Goal: Transaction & Acquisition: Purchase product/service

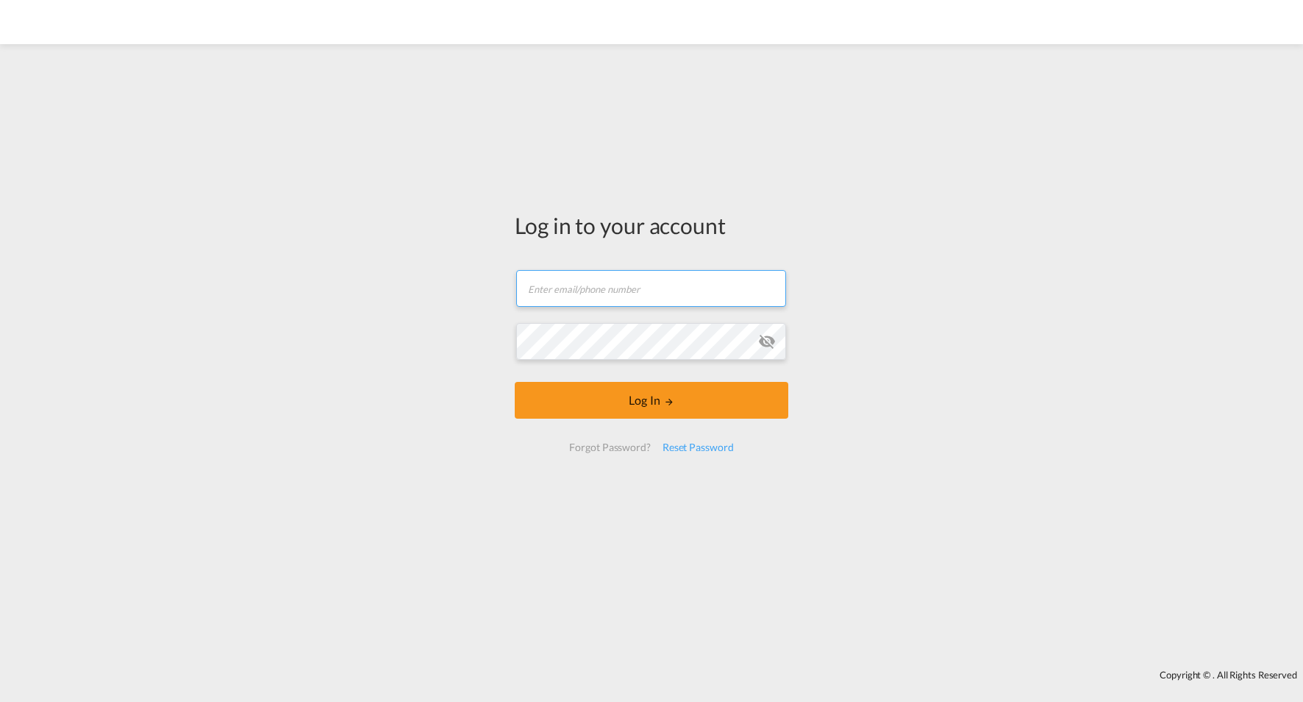
click at [613, 282] on input "text" at bounding box center [651, 288] width 270 height 37
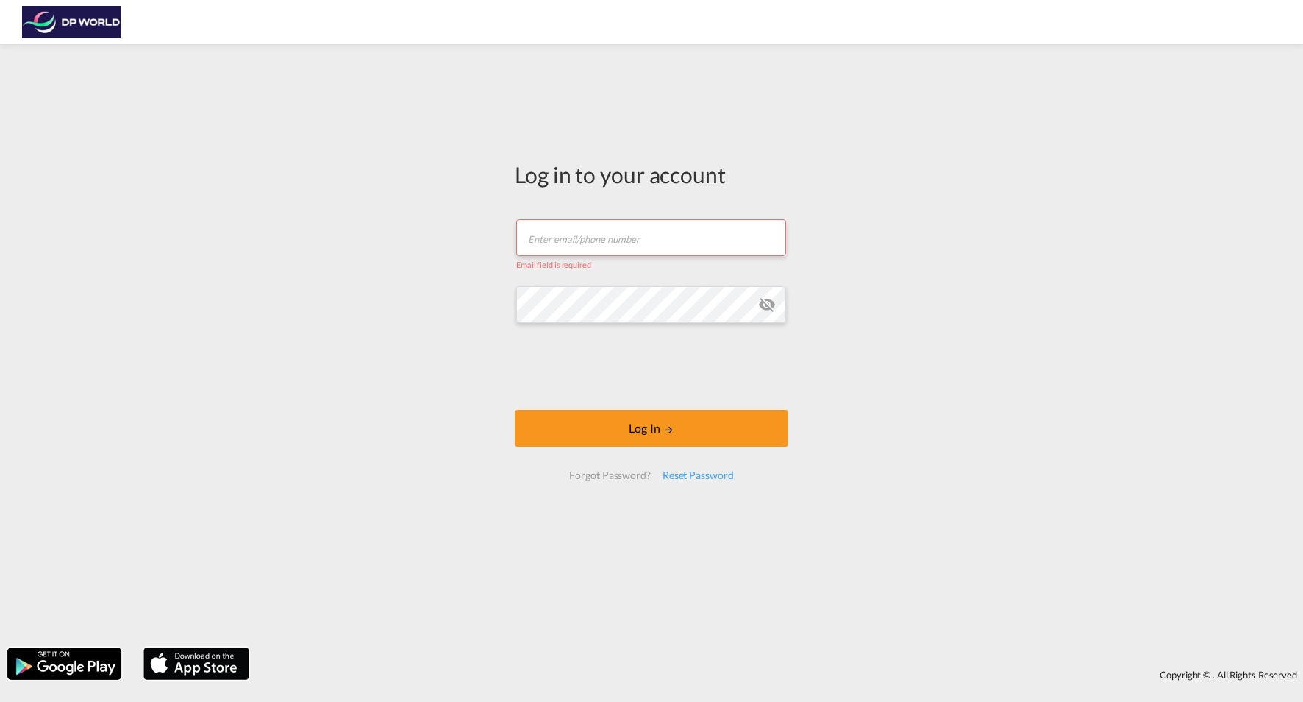
type input "[PERSON_NAME][EMAIL_ADDRESS][DOMAIN_NAME]"
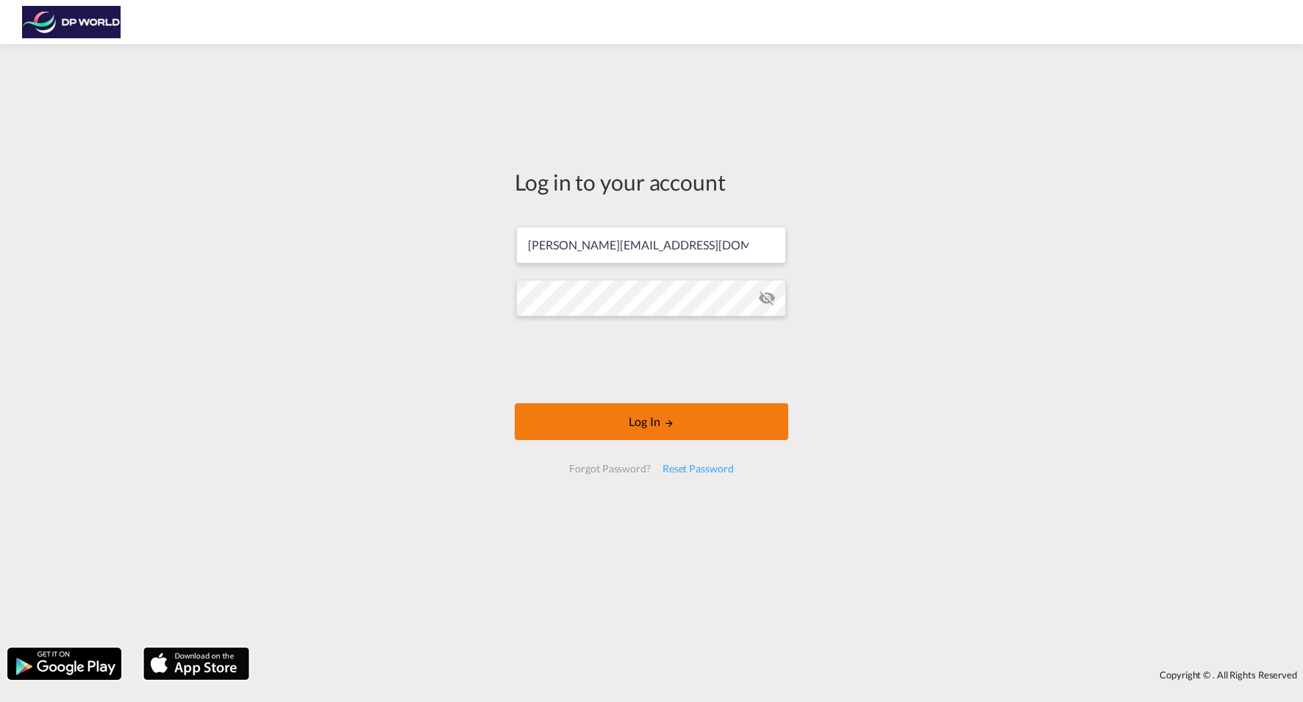
click at [593, 421] on button "Log In" at bounding box center [652, 421] width 274 height 37
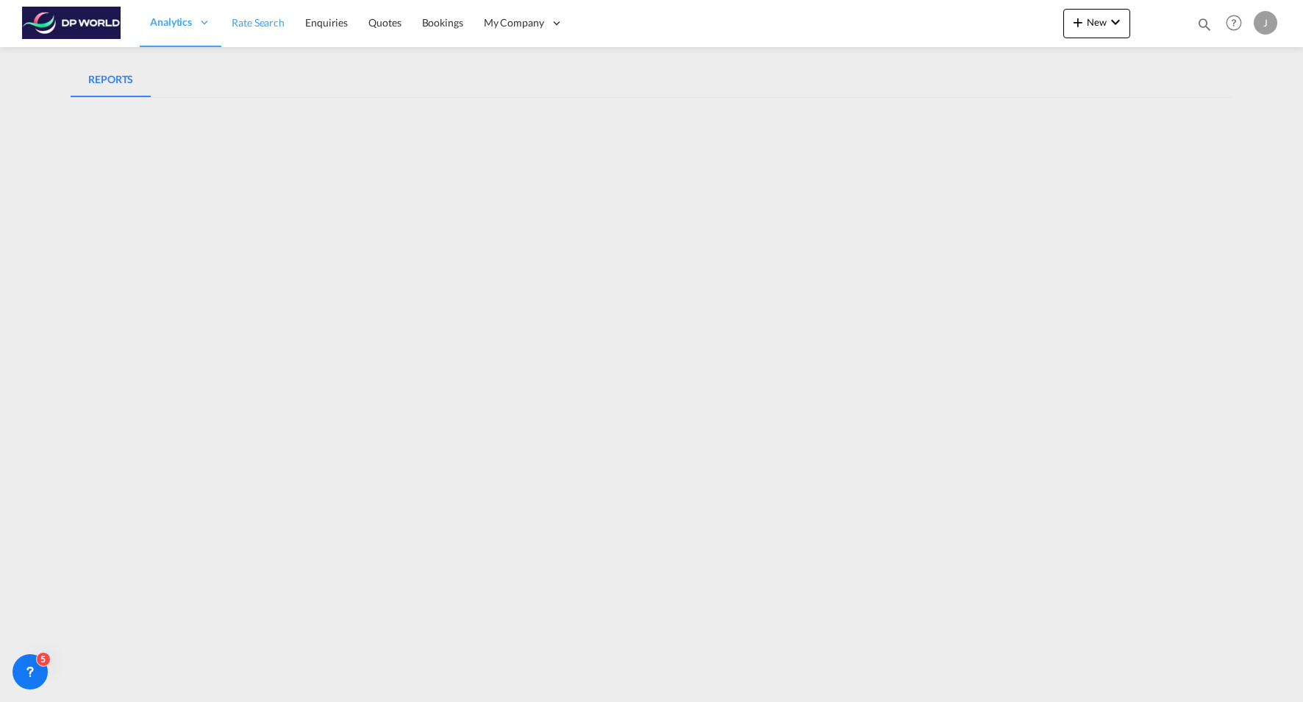
click at [250, 26] on span "Rate Search" at bounding box center [258, 22] width 53 height 13
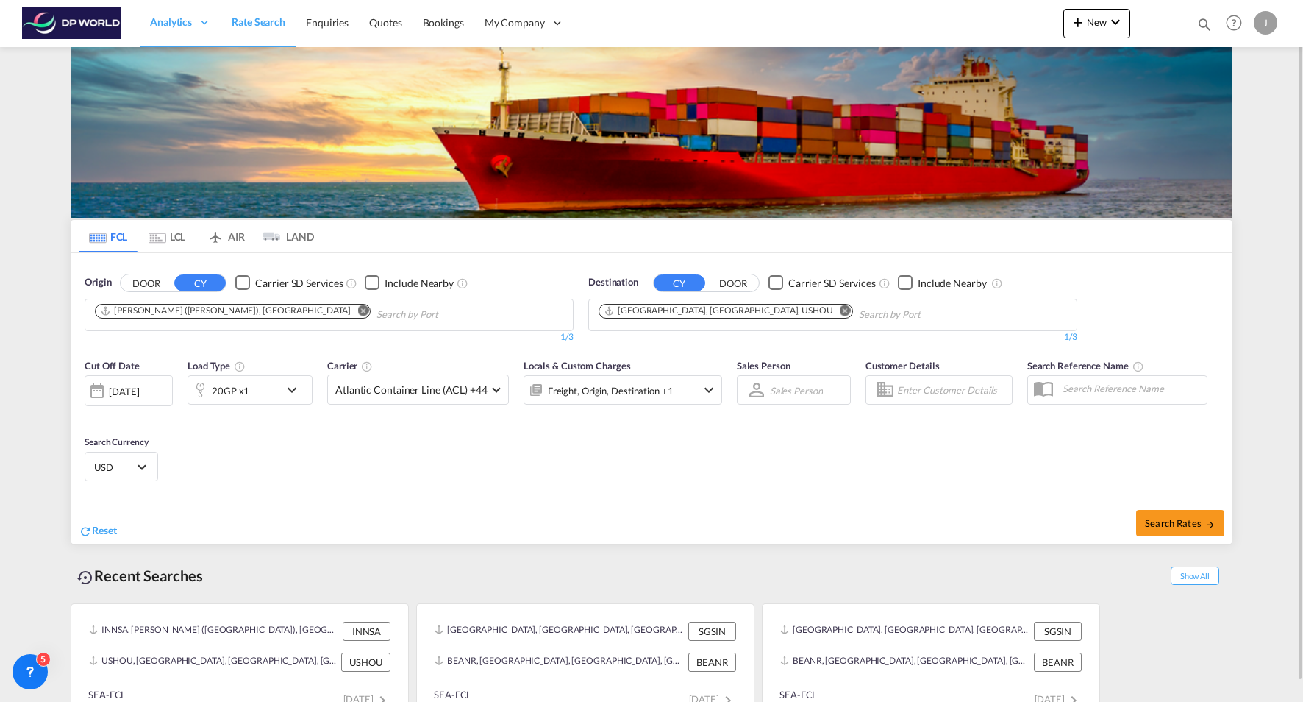
click at [163, 283] on button "DOOR" at bounding box center [146, 282] width 51 height 17
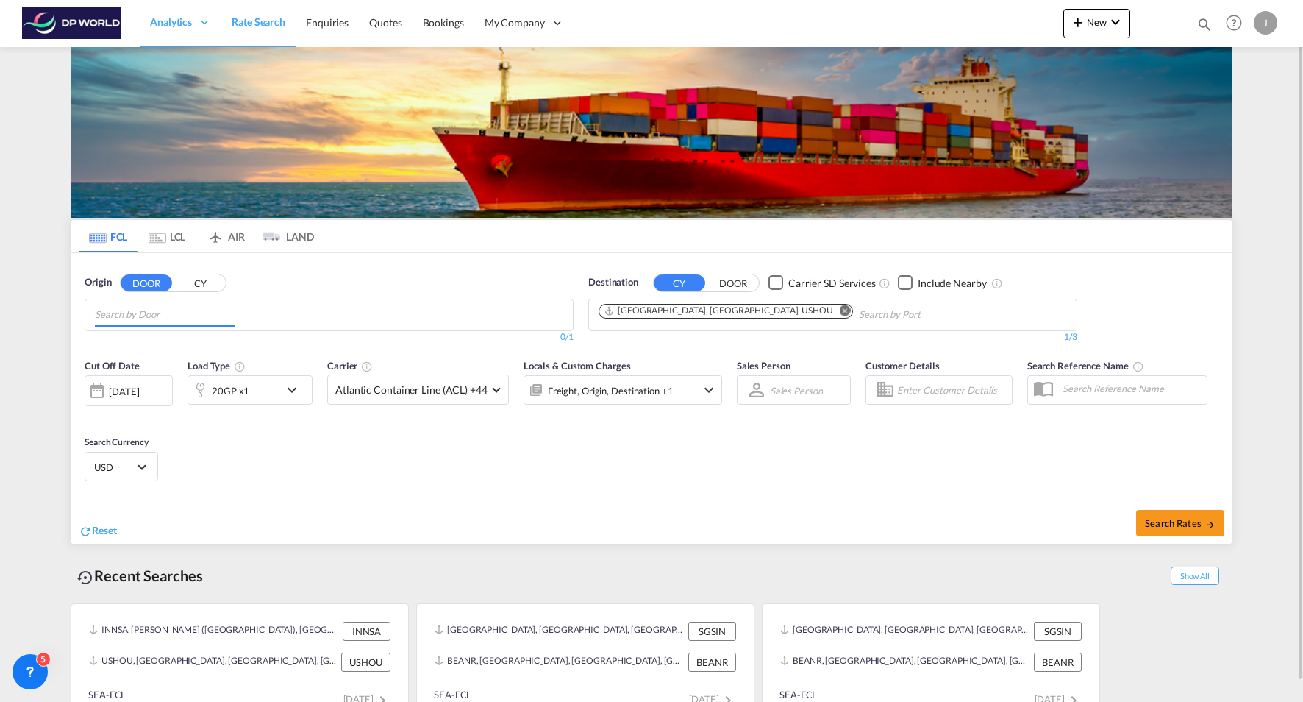
click at [189, 317] on input "Chips input." at bounding box center [165, 315] width 140 height 24
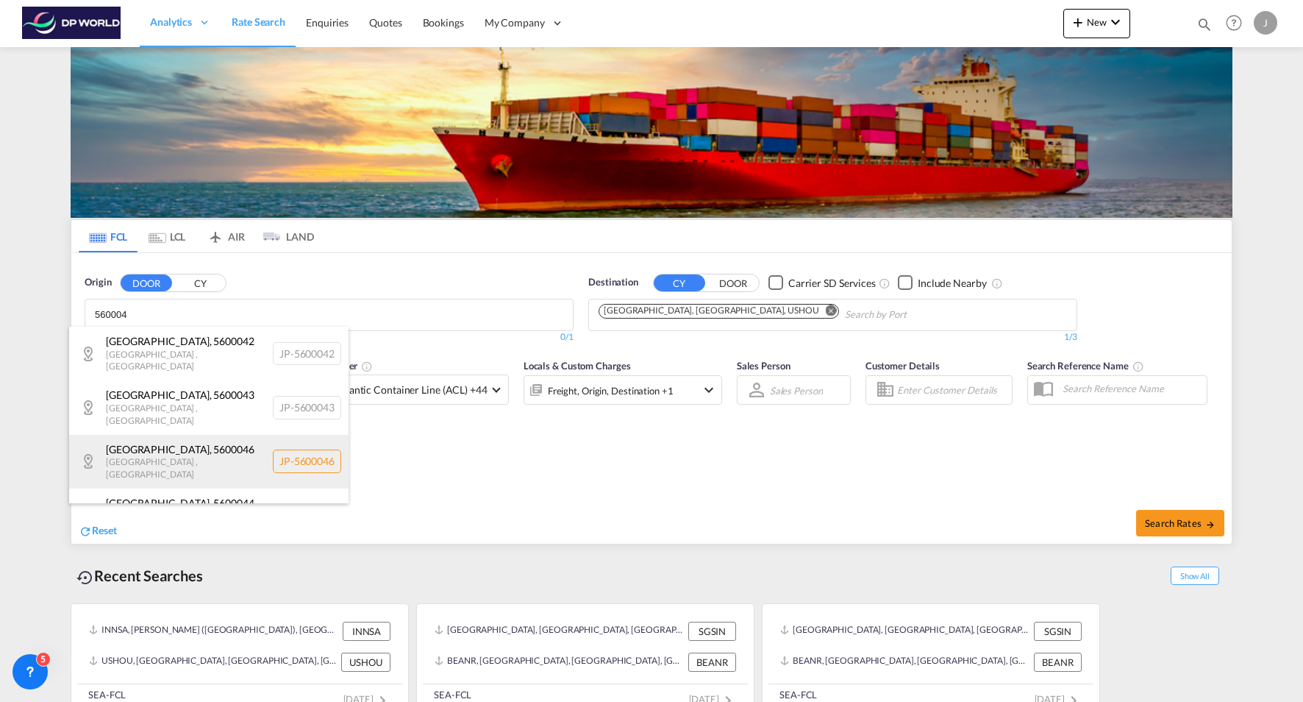
scroll to position [132, 0]
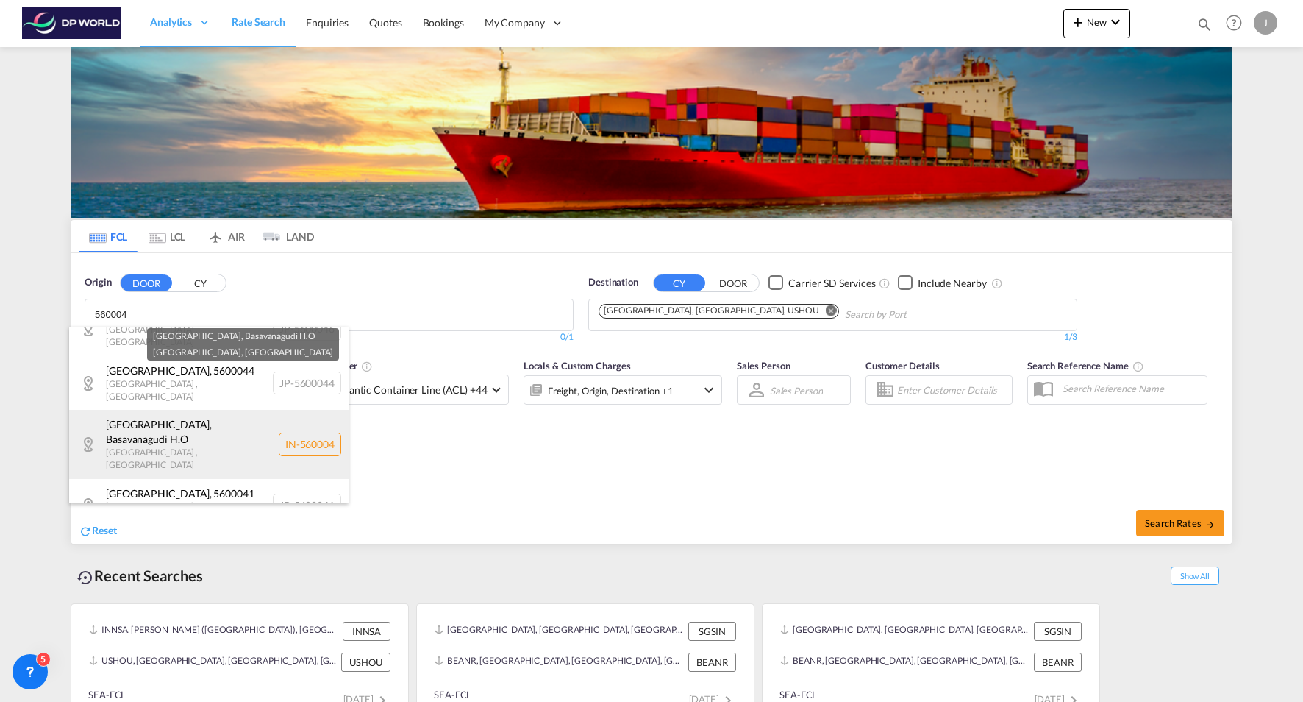
type input "560004"
click at [233, 410] on div "[GEOGRAPHIC_DATA] , Basavanagudi H.O [GEOGRAPHIC_DATA] , [GEOGRAPHIC_DATA] IN-5…" at bounding box center [208, 444] width 279 height 68
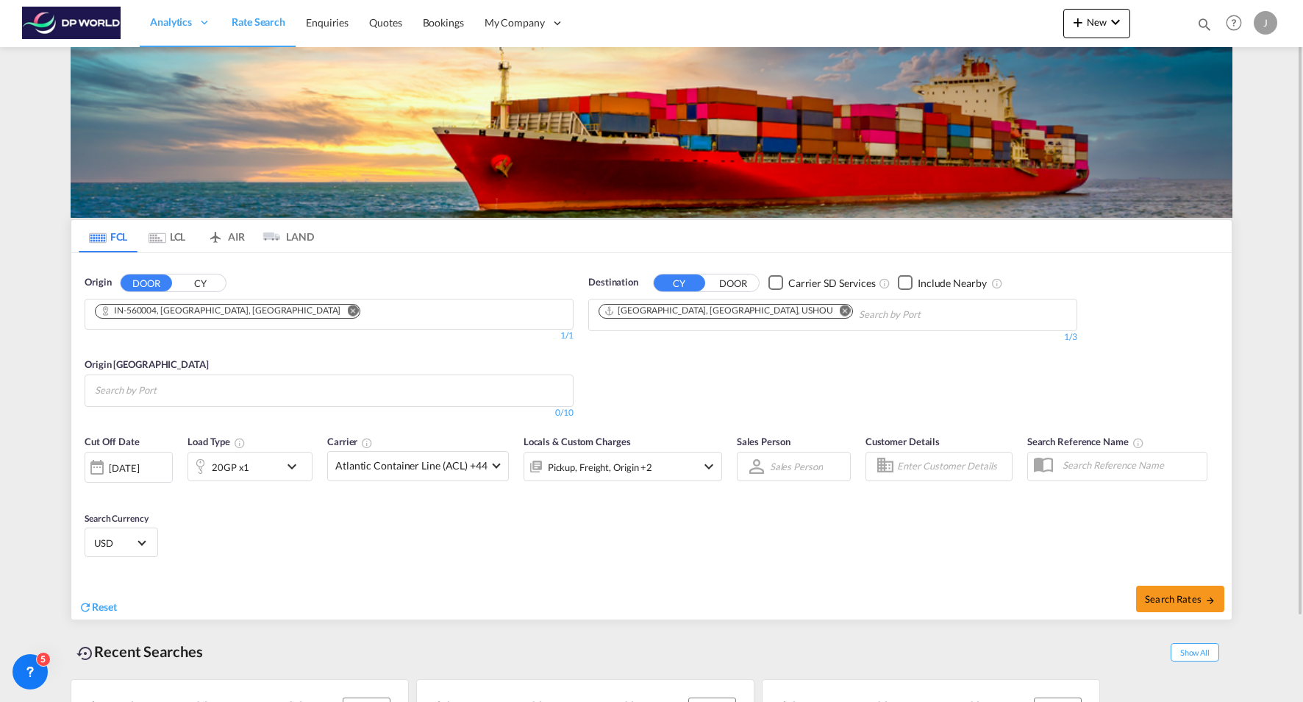
click at [840, 310] on md-icon "Remove" at bounding box center [845, 309] width 11 height 11
type input "75074"
click at [719, 285] on button "DOOR" at bounding box center [732, 282] width 51 height 17
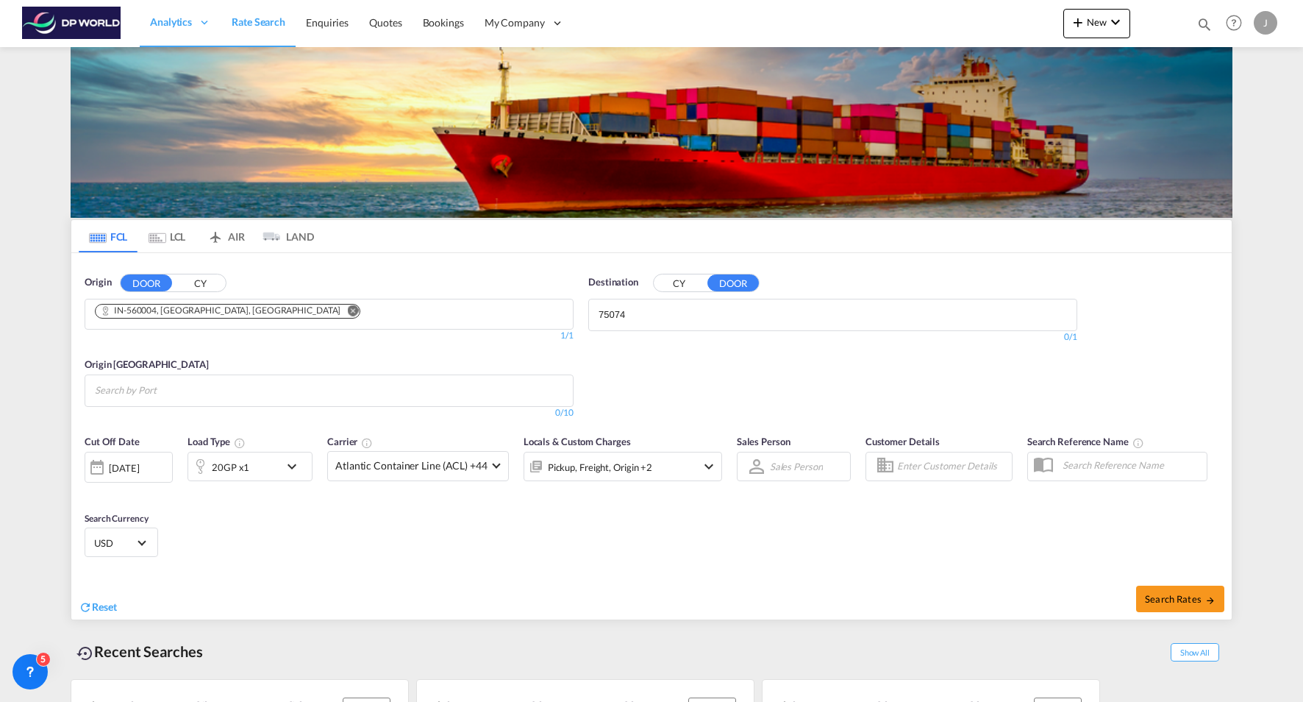
click at [666, 325] on md-autocomplete-wrap "75074" at bounding box center [669, 315] width 140 height 24
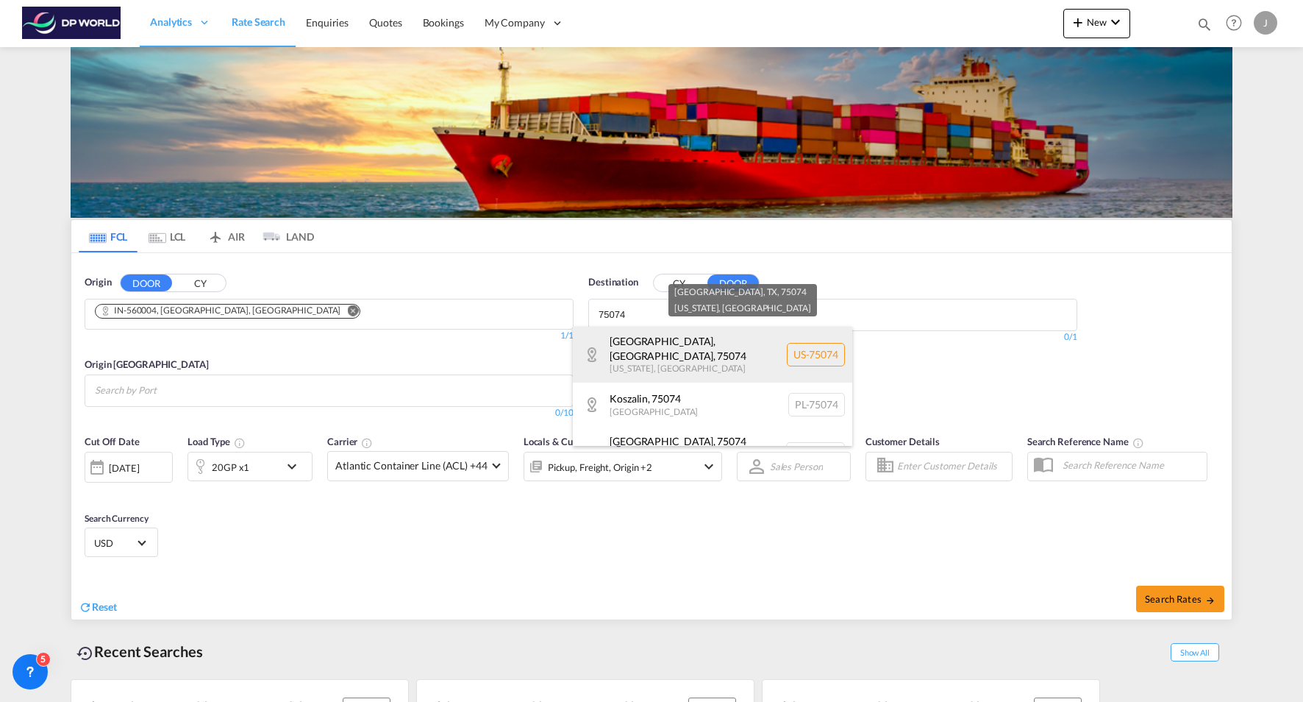
click at [824, 352] on div "[GEOGRAPHIC_DATA][US_STATE] , [GEOGRAPHIC_DATA] [GEOGRAPHIC_DATA]-75074" at bounding box center [712, 355] width 279 height 56
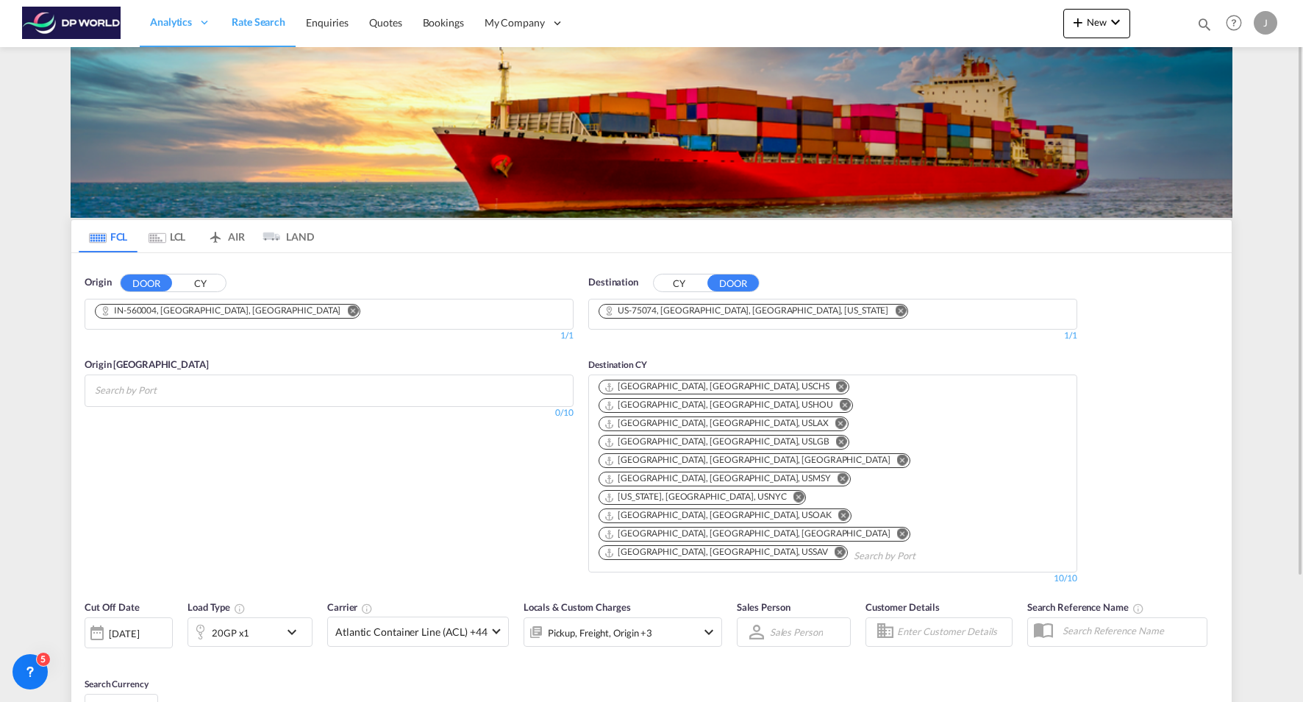
click at [437, 388] on md-chips at bounding box center [329, 390] width 488 height 31
